Goal: Find specific page/section: Find specific page/section

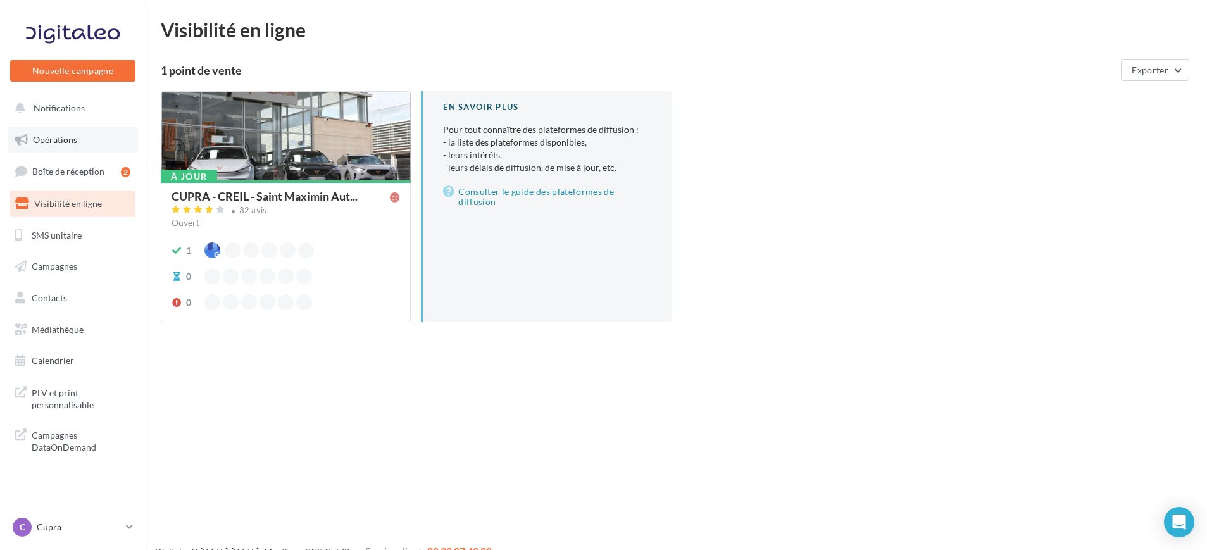
click at [51, 152] on link "Opérations" at bounding box center [73, 140] width 130 height 27
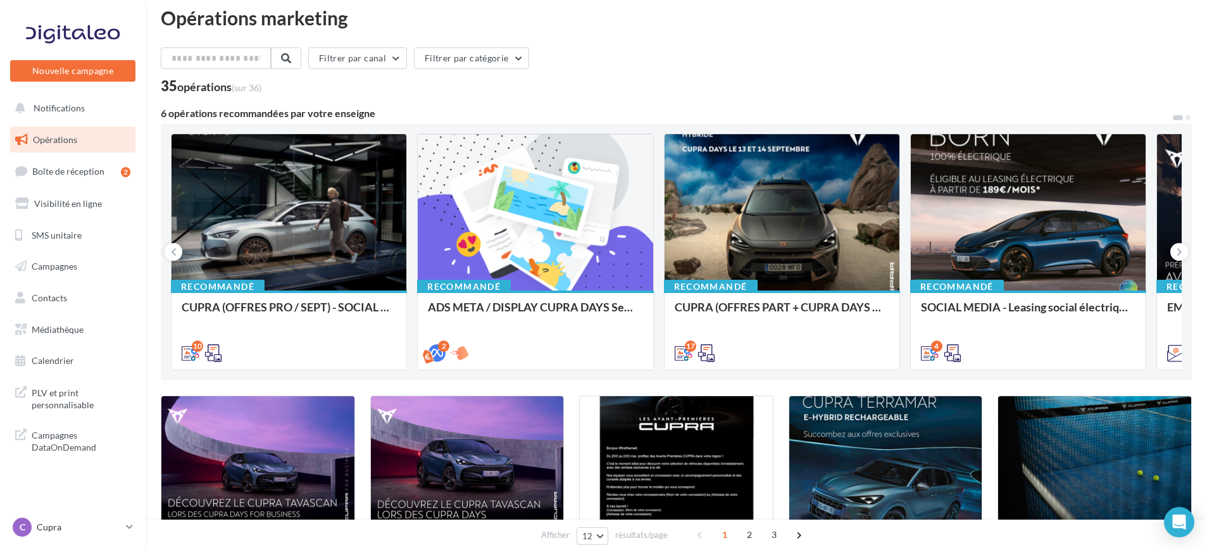
scroll to position [11, 0]
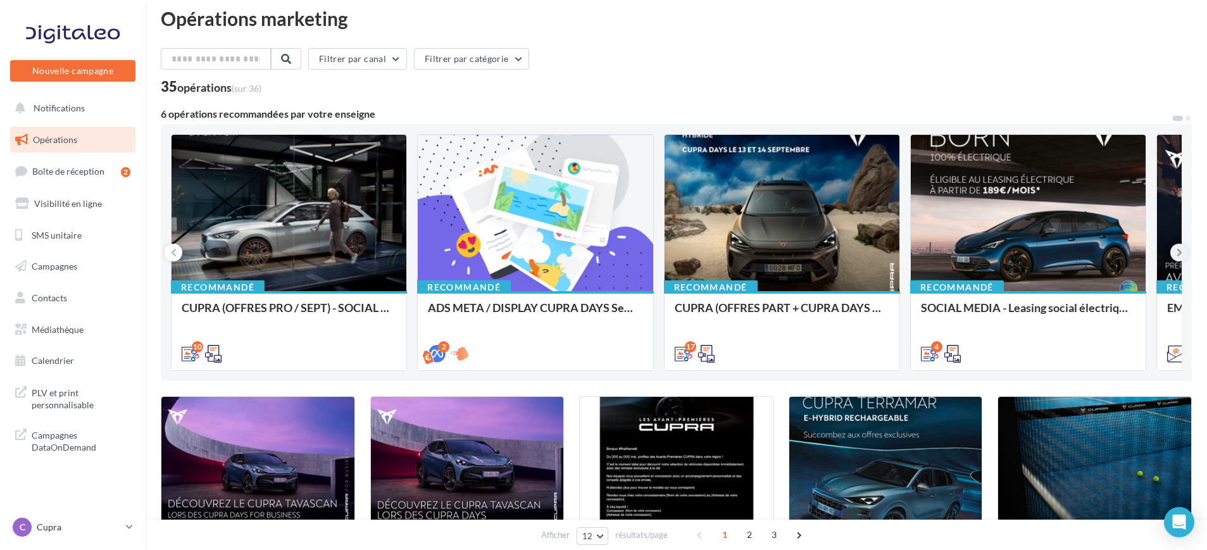
click at [1182, 253] on button at bounding box center [1179, 253] width 18 height 18
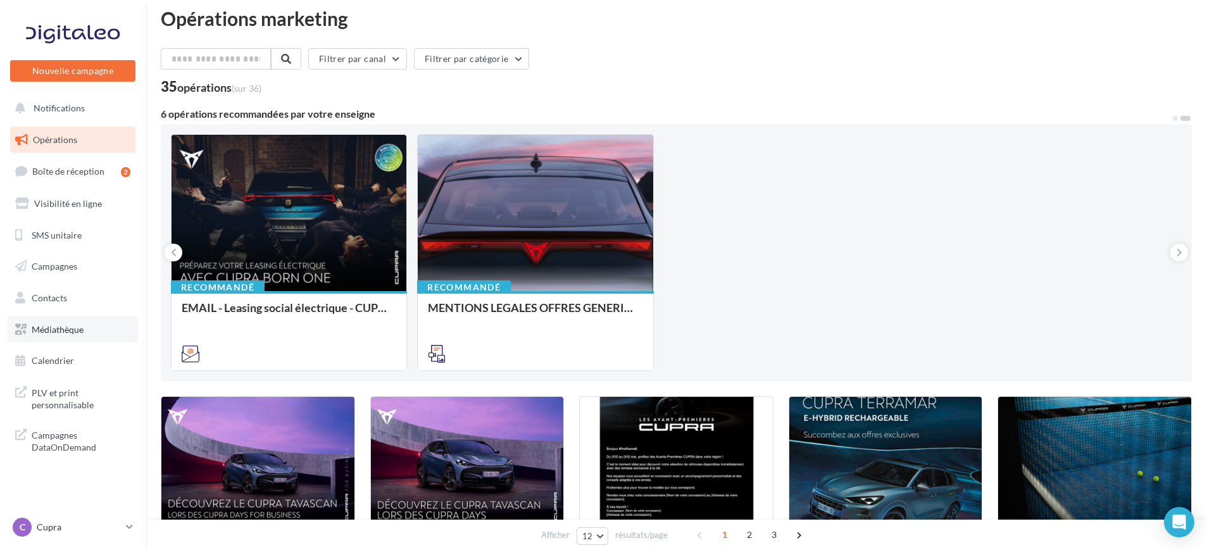
click at [59, 328] on span "Médiathèque" at bounding box center [58, 329] width 52 height 11
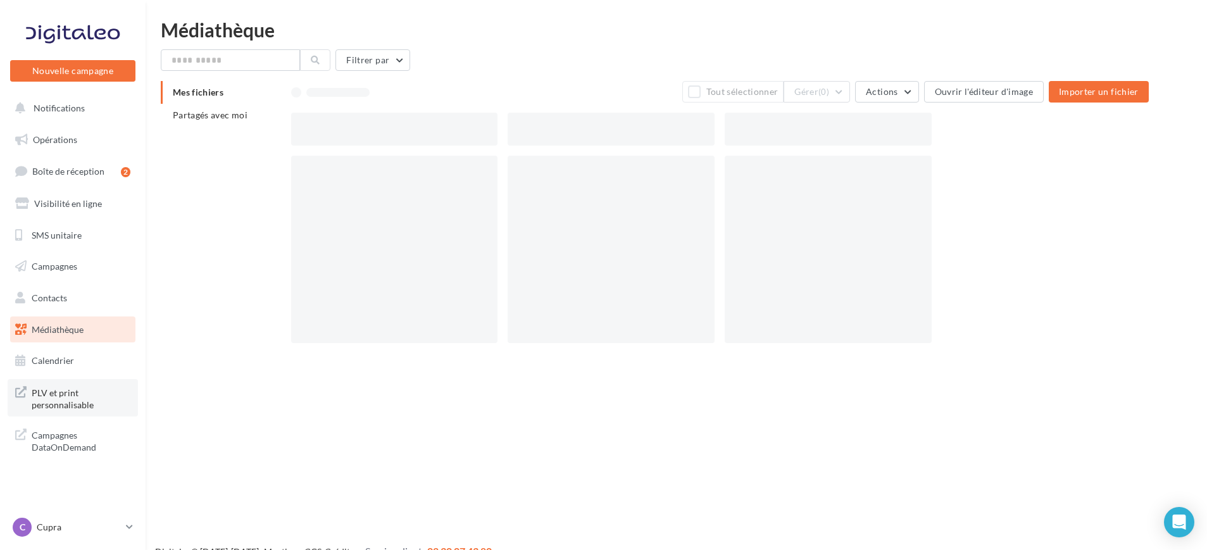
click at [57, 404] on span "PLV et print personnalisable" at bounding box center [81, 397] width 99 height 27
